Goal: Transaction & Acquisition: Purchase product/service

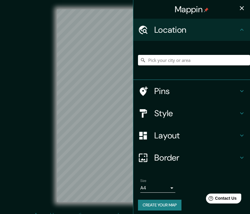
click at [241, 10] on icon "button" at bounding box center [241, 8] width 7 height 7
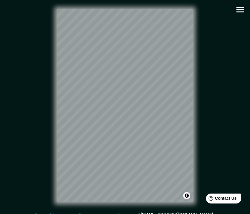
click at [240, 69] on div "© Mapbox © OpenStreetMap Improve this map" at bounding box center [124, 105] width 243 height 211
click at [239, 9] on icon "button" at bounding box center [240, 10] width 10 height 10
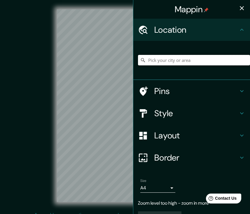
click at [173, 61] on input "Pick your city or area" at bounding box center [194, 60] width 112 height 10
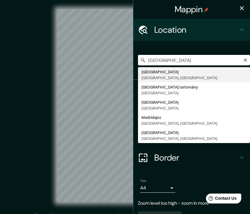
drag, startPoint x: 164, startPoint y: 71, endPoint x: 160, endPoint y: 76, distance: 7.1
type input "[GEOGRAPHIC_DATA], [GEOGRAPHIC_DATA], [GEOGRAPHIC_DATA]"
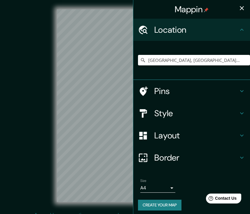
click at [241, 6] on icon "button" at bounding box center [241, 8] width 7 height 7
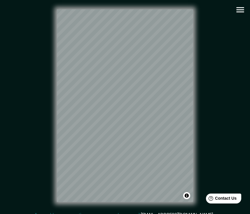
click at [240, 10] on icon "button" at bounding box center [240, 10] width 10 height 10
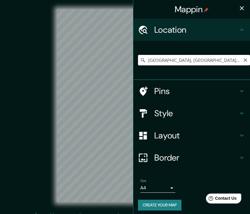
click at [185, 59] on input "[GEOGRAPHIC_DATA], [GEOGRAPHIC_DATA], [GEOGRAPHIC_DATA]" at bounding box center [194, 60] width 112 height 10
click at [243, 8] on icon "button" at bounding box center [241, 8] width 7 height 7
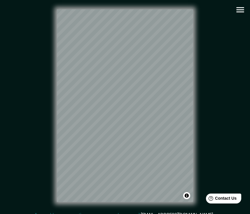
click at [240, 8] on icon "button" at bounding box center [240, 10] width 10 height 10
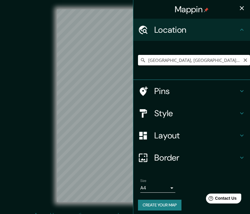
click at [189, 61] on input "[GEOGRAPHIC_DATA], [GEOGRAPHIC_DATA], [GEOGRAPHIC_DATA]" at bounding box center [194, 60] width 112 height 10
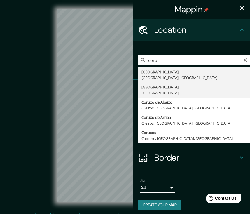
type input "[GEOGRAPHIC_DATA], [GEOGRAPHIC_DATA]"
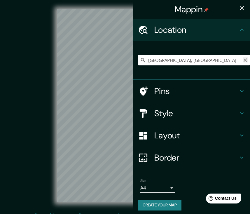
click at [246, 60] on icon "Clear" at bounding box center [245, 60] width 5 height 5
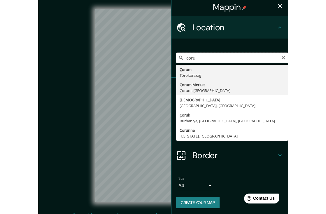
scroll to position [2, 0]
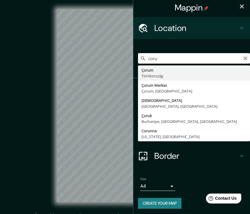
type input "coru"
click at [244, 59] on icon "Clear" at bounding box center [245, 58] width 5 height 5
type input "c"
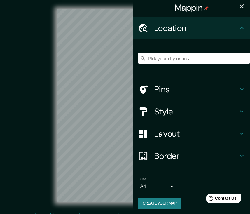
paste input "[GEOGRAPHIC_DATA]"
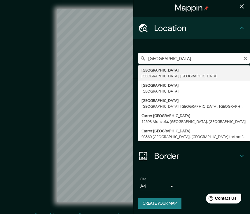
type input "[GEOGRAPHIC_DATA], [GEOGRAPHIC_DATA], [GEOGRAPHIC_DATA]"
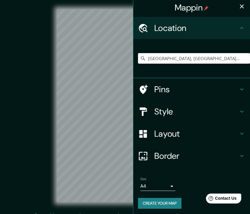
click at [239, 7] on icon "button" at bounding box center [241, 6] width 7 height 7
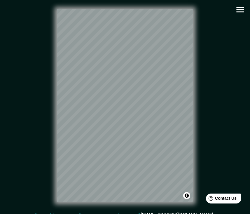
click at [238, 11] on icon "button" at bounding box center [240, 10] width 10 height 10
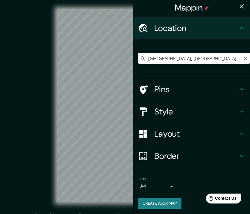
click at [174, 60] on input "[GEOGRAPHIC_DATA], [GEOGRAPHIC_DATA], [GEOGRAPHIC_DATA]" at bounding box center [194, 58] width 112 height 10
click at [241, 8] on icon "button" at bounding box center [241, 6] width 7 height 7
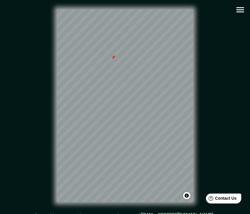
click at [114, 59] on div at bounding box center [113, 57] width 5 height 5
click at [240, 12] on icon "button" at bounding box center [240, 9] width 8 height 5
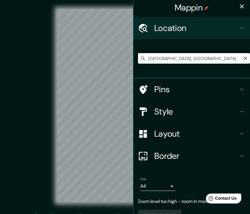
click at [163, 56] on input "[GEOGRAPHIC_DATA], [GEOGRAPHIC_DATA]" at bounding box center [194, 58] width 112 height 10
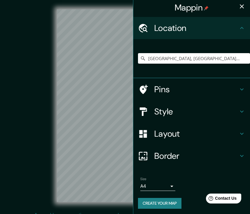
click at [242, 7] on icon "button" at bounding box center [242, 6] width 4 height 4
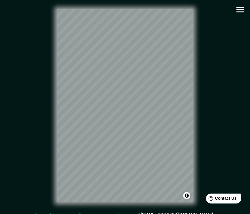
click at [240, 8] on icon "button" at bounding box center [240, 10] width 10 height 10
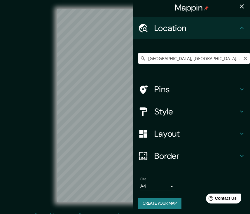
click at [197, 57] on input "[GEOGRAPHIC_DATA], [GEOGRAPHIC_DATA], [GEOGRAPHIC_DATA]" at bounding box center [194, 58] width 112 height 10
click at [242, 5] on icon "button" at bounding box center [241, 6] width 7 height 7
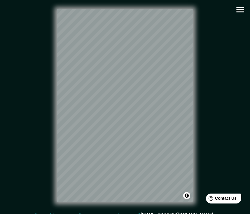
click at [236, 7] on icon "button" at bounding box center [240, 10] width 10 height 10
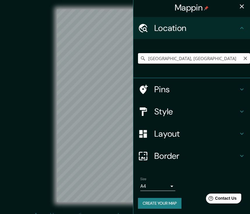
click at [161, 57] on input "[GEOGRAPHIC_DATA], [GEOGRAPHIC_DATA]" at bounding box center [194, 58] width 112 height 10
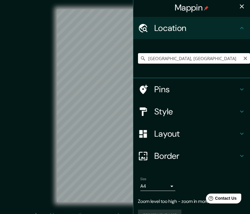
click at [209, 57] on input "[GEOGRAPHIC_DATA], [GEOGRAPHIC_DATA]" at bounding box center [194, 58] width 112 height 10
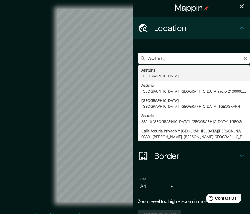
type input "[GEOGRAPHIC_DATA], [GEOGRAPHIC_DATA]"
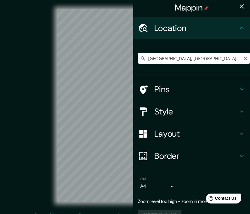
click at [214, 60] on input "[GEOGRAPHIC_DATA], [GEOGRAPHIC_DATA]" at bounding box center [194, 58] width 112 height 10
click at [241, 11] on button "button" at bounding box center [242, 7] width 12 height 12
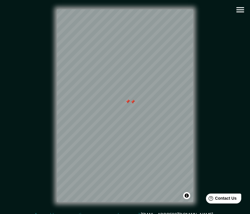
click at [133, 103] on div at bounding box center [132, 101] width 5 height 5
click at [128, 102] on div at bounding box center [127, 101] width 5 height 5
click at [238, 12] on icon "button" at bounding box center [240, 9] width 8 height 5
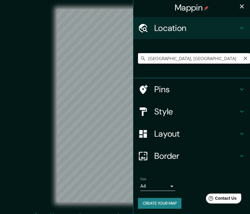
click at [210, 58] on input "[GEOGRAPHIC_DATA], [GEOGRAPHIC_DATA]" at bounding box center [194, 58] width 112 height 10
click at [240, 8] on icon "button" at bounding box center [242, 6] width 4 height 4
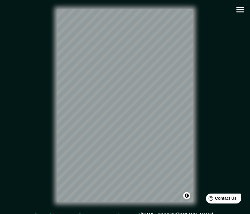
click at [241, 16] on button "button" at bounding box center [240, 9] width 15 height 15
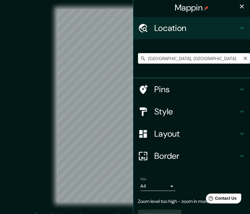
click at [201, 60] on input "[GEOGRAPHIC_DATA], [GEOGRAPHIC_DATA]" at bounding box center [194, 58] width 112 height 10
click at [243, 5] on icon "button" at bounding box center [241, 6] width 7 height 7
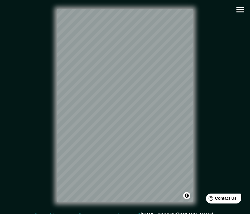
click at [238, 7] on icon "button" at bounding box center [240, 10] width 10 height 10
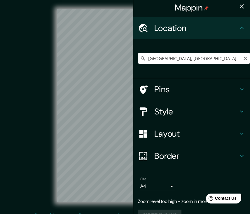
click at [202, 58] on input "[GEOGRAPHIC_DATA], [GEOGRAPHIC_DATA]" at bounding box center [194, 58] width 112 height 10
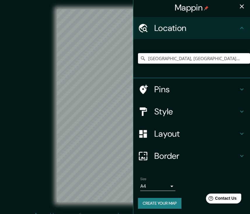
click at [240, 5] on icon "button" at bounding box center [242, 6] width 4 height 4
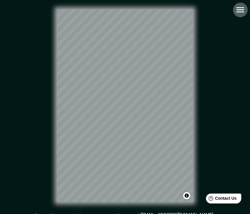
click at [240, 9] on icon "button" at bounding box center [240, 10] width 10 height 10
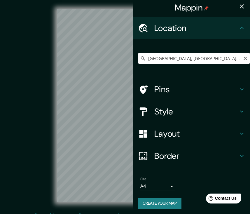
click at [203, 57] on input "[GEOGRAPHIC_DATA], [GEOGRAPHIC_DATA], [GEOGRAPHIC_DATA]" at bounding box center [194, 58] width 112 height 10
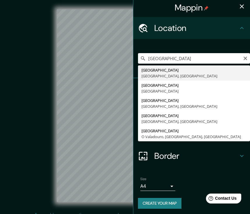
drag, startPoint x: 203, startPoint y: 57, endPoint x: 192, endPoint y: 76, distance: 21.4
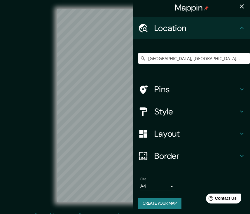
click at [242, 9] on icon "button" at bounding box center [241, 6] width 7 height 7
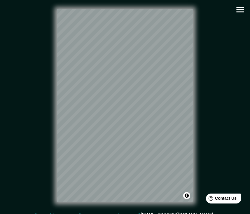
click at [242, 7] on icon "button" at bounding box center [240, 10] width 10 height 10
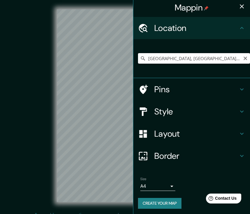
click at [187, 60] on input "[GEOGRAPHIC_DATA], [GEOGRAPHIC_DATA], [GEOGRAPHIC_DATA]" at bounding box center [194, 58] width 112 height 10
click at [229, 57] on input "Grenade-sur-l’Adour, [GEOGRAPHIC_DATA], [GEOGRAPHIC_DATA]" at bounding box center [194, 58] width 112 height 10
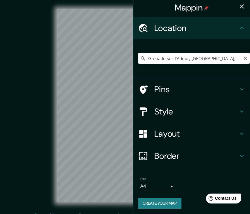
click at [229, 57] on input "Grenade-sur-l’Adour, [GEOGRAPHIC_DATA], [GEOGRAPHIC_DATA]" at bounding box center [194, 58] width 112 height 10
click at [241, 8] on icon "button" at bounding box center [241, 6] width 7 height 7
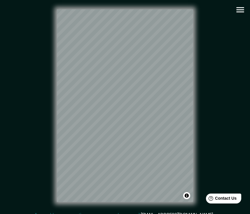
click at [240, 10] on icon "button" at bounding box center [240, 9] width 8 height 5
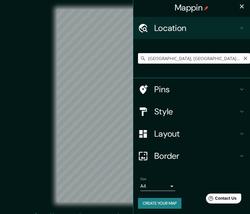
click at [208, 59] on input "[GEOGRAPHIC_DATA], [GEOGRAPHIC_DATA], [GEOGRAPHIC_DATA]" at bounding box center [194, 58] width 112 height 10
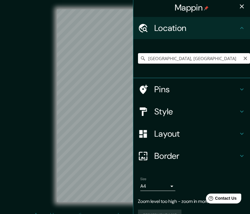
click at [206, 56] on input "[GEOGRAPHIC_DATA], [GEOGRAPHIC_DATA]" at bounding box center [194, 58] width 112 height 10
click at [215, 59] on input "[GEOGRAPHIC_DATA], [GEOGRAPHIC_DATA]" at bounding box center [194, 58] width 112 height 10
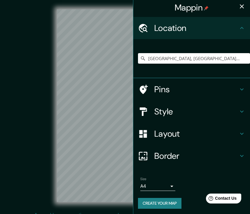
click at [241, 4] on icon "button" at bounding box center [241, 6] width 7 height 7
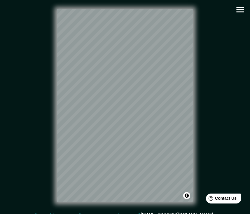
click at [235, 12] on icon "button" at bounding box center [240, 10] width 10 height 10
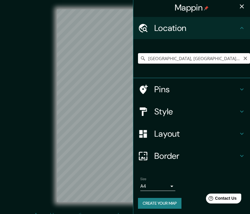
click at [173, 60] on input "[GEOGRAPHIC_DATA], [GEOGRAPHIC_DATA] tartomány, [GEOGRAPHIC_DATA]" at bounding box center [194, 58] width 112 height 10
click at [240, 7] on icon "button" at bounding box center [241, 6] width 7 height 7
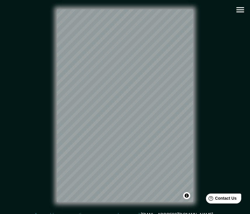
click at [241, 10] on icon "button" at bounding box center [240, 10] width 10 height 10
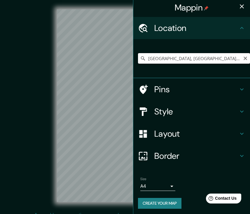
click at [199, 55] on input "[GEOGRAPHIC_DATA], [GEOGRAPHIC_DATA], [GEOGRAPHIC_DATA]" at bounding box center [194, 58] width 112 height 10
click at [241, 4] on icon "button" at bounding box center [241, 6] width 7 height 7
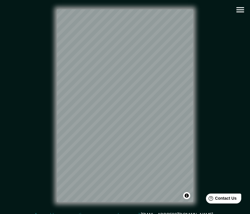
click at [242, 8] on icon "button" at bounding box center [240, 9] width 8 height 5
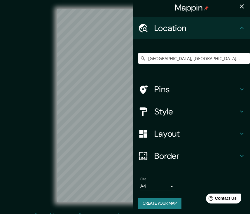
click at [242, 8] on icon "button" at bounding box center [241, 6] width 7 height 7
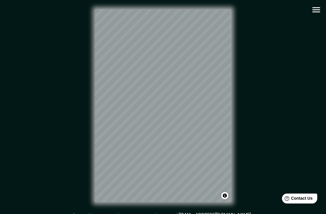
click at [316, 7] on icon "button" at bounding box center [316, 9] width 8 height 5
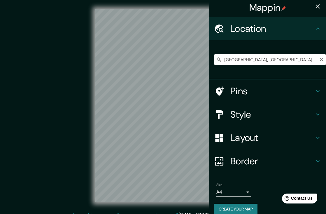
click at [267, 57] on input "[GEOGRAPHIC_DATA], [GEOGRAPHIC_DATA], [GEOGRAPHIC_DATA]" at bounding box center [270, 59] width 112 height 10
click at [290, 60] on input "[GEOGRAPHIC_DATA], [GEOGRAPHIC_DATA], [GEOGRAPHIC_DATA]" at bounding box center [270, 59] width 112 height 10
click at [296, 62] on input "[GEOGRAPHIC_DATA], [GEOGRAPHIC_DATA], [GEOGRAPHIC_DATA]" at bounding box center [270, 59] width 112 height 10
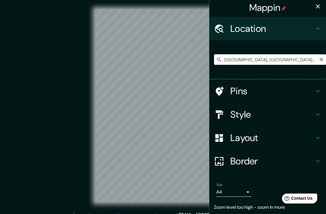
click at [296, 62] on input "[GEOGRAPHIC_DATA], [GEOGRAPHIC_DATA], [GEOGRAPHIC_DATA]" at bounding box center [270, 59] width 112 height 10
click at [261, 59] on input "[GEOGRAPHIC_DATA], [GEOGRAPHIC_DATA]" at bounding box center [270, 59] width 112 height 10
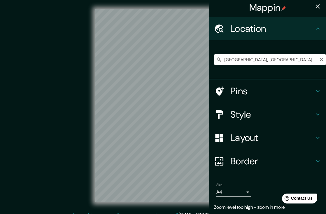
click at [261, 59] on input "[GEOGRAPHIC_DATA], [GEOGRAPHIC_DATA]" at bounding box center [270, 59] width 112 height 10
click at [318, 9] on icon "button" at bounding box center [317, 6] width 7 height 7
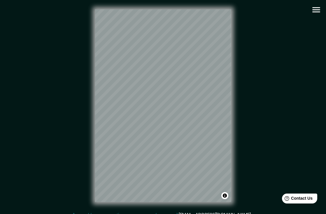
click at [317, 12] on icon "button" at bounding box center [316, 9] width 8 height 5
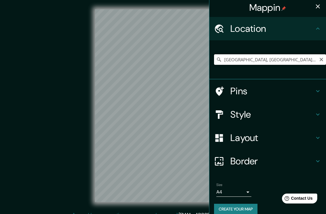
click at [256, 60] on input "[GEOGRAPHIC_DATA], [GEOGRAPHIC_DATA], [GEOGRAPHIC_DATA]" at bounding box center [270, 59] width 112 height 10
click at [318, 9] on icon "button" at bounding box center [317, 6] width 7 height 7
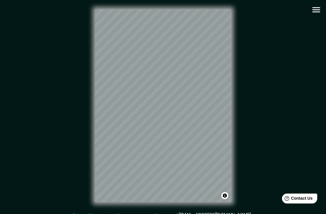
click at [315, 9] on icon "button" at bounding box center [316, 10] width 10 height 10
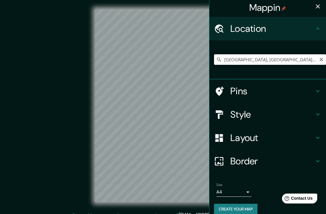
click at [272, 55] on input "[GEOGRAPHIC_DATA], [GEOGRAPHIC_DATA], [GEOGRAPHIC_DATA]" at bounding box center [270, 59] width 112 height 10
click at [179, 101] on div at bounding box center [179, 100] width 5 height 5
click at [177, 99] on div at bounding box center [176, 99] width 5 height 5
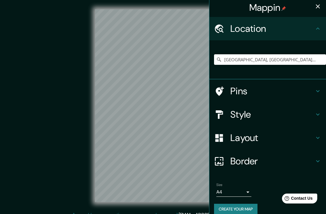
click at [270, 116] on h4 "Style" at bounding box center [272, 114] width 84 height 12
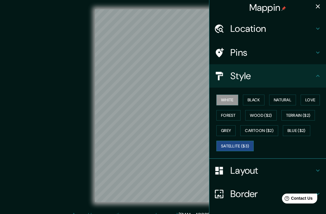
click at [243, 145] on button "Satellite ($3)" at bounding box center [234, 146] width 37 height 11
click at [228, 96] on button "White" at bounding box center [227, 99] width 22 height 11
click at [280, 31] on h4 "Location" at bounding box center [272, 29] width 84 height 12
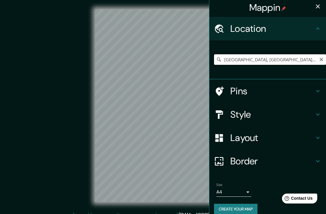
click at [296, 62] on input "[GEOGRAPHIC_DATA], [GEOGRAPHIC_DATA], [GEOGRAPHIC_DATA]" at bounding box center [270, 59] width 112 height 10
click at [304, 60] on input "[GEOGRAPHIC_DATA], [GEOGRAPHIC_DATA], [GEOGRAPHIC_DATA]" at bounding box center [270, 59] width 112 height 10
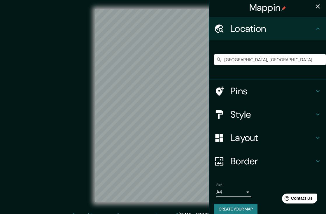
click at [291, 61] on input "[GEOGRAPHIC_DATA], [GEOGRAPHIC_DATA]" at bounding box center [270, 59] width 112 height 10
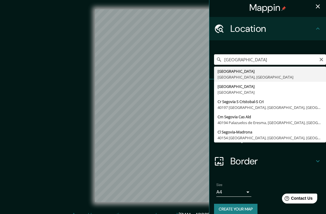
drag, startPoint x: 289, startPoint y: 63, endPoint x: 268, endPoint y: 76, distance: 25.4
type input "[GEOGRAPHIC_DATA], [GEOGRAPHIC_DATA], [GEOGRAPHIC_DATA]"
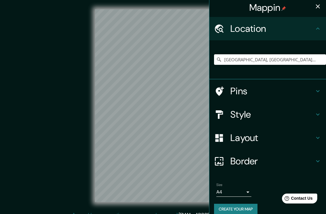
click at [320, 5] on icon "button" at bounding box center [318, 6] width 4 height 4
